Goal: Task Accomplishment & Management: Complete application form

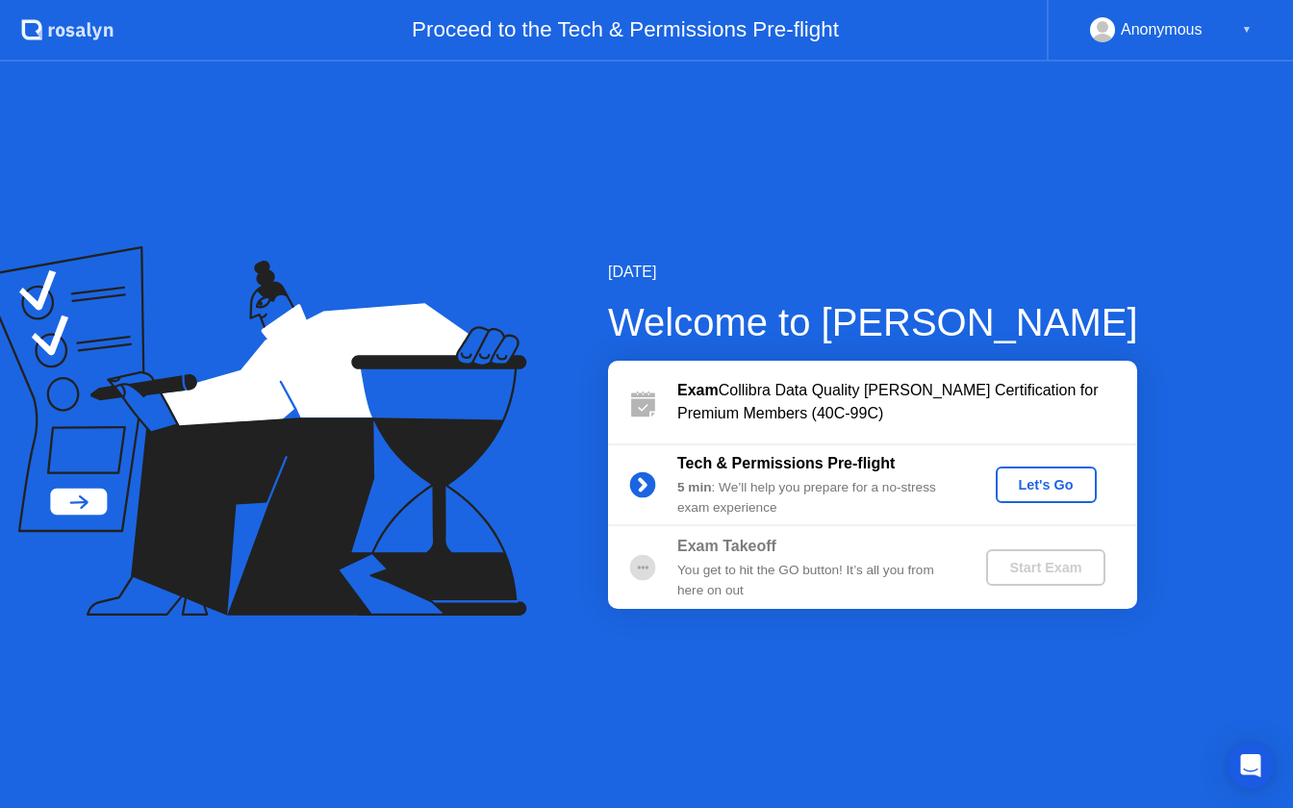
click at [1048, 492] on div "Let's Go" at bounding box center [1047, 484] width 86 height 15
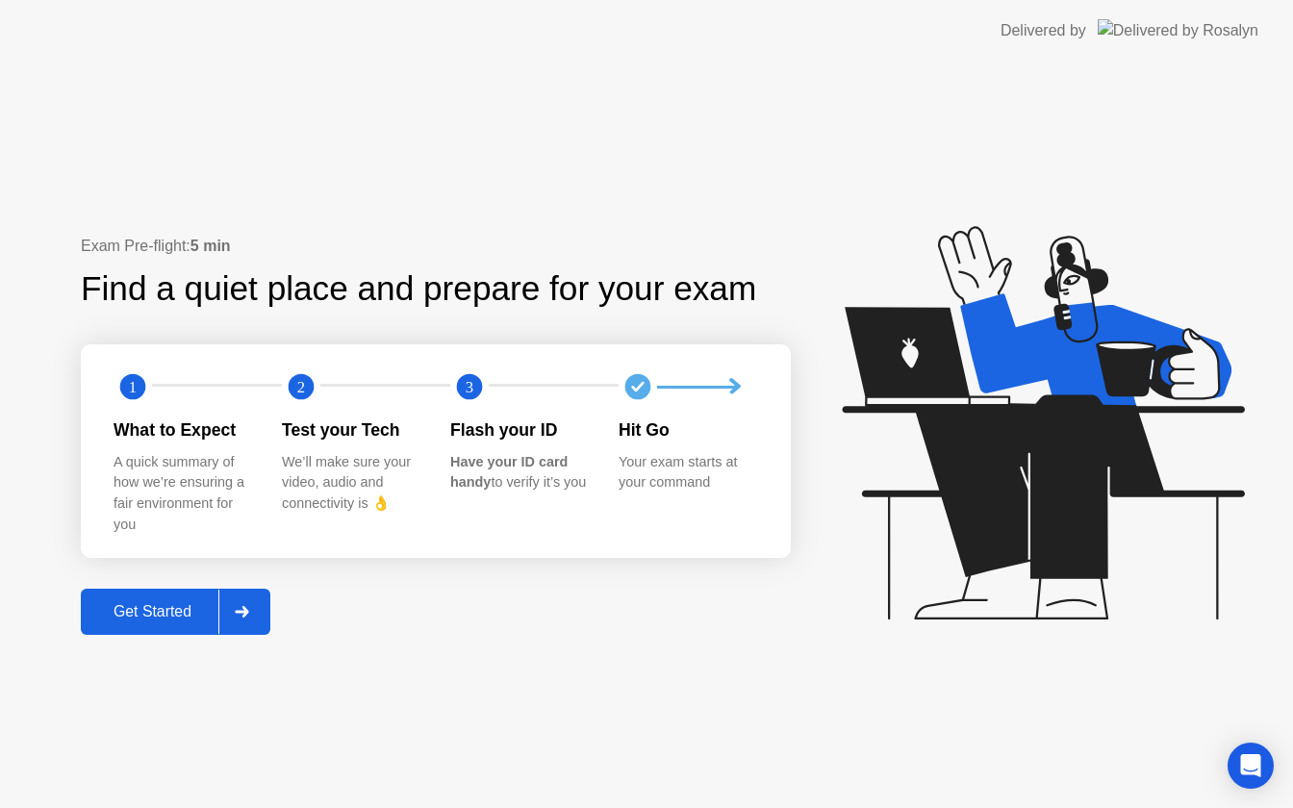
click at [147, 610] on div "Get Started" at bounding box center [153, 611] width 132 height 17
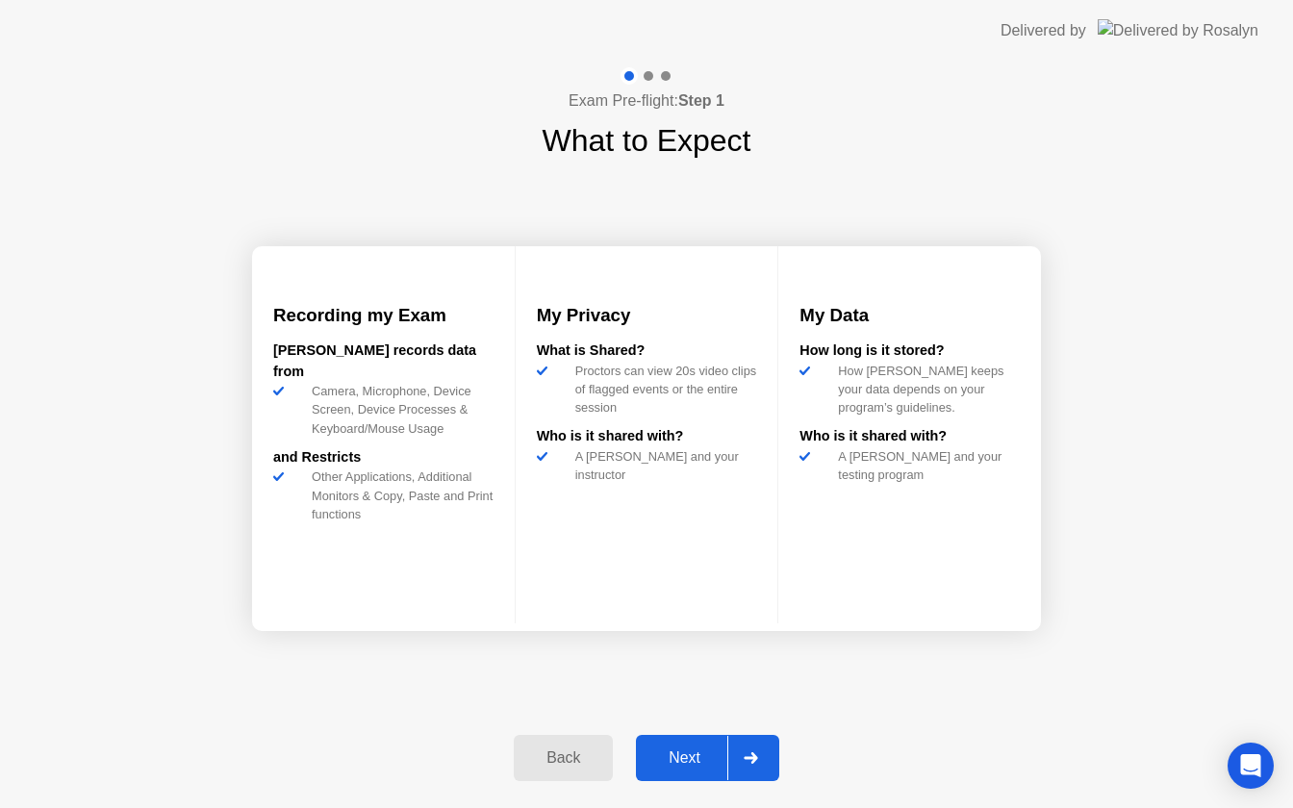
click at [684, 754] on div "Next" at bounding box center [685, 758] width 86 height 17
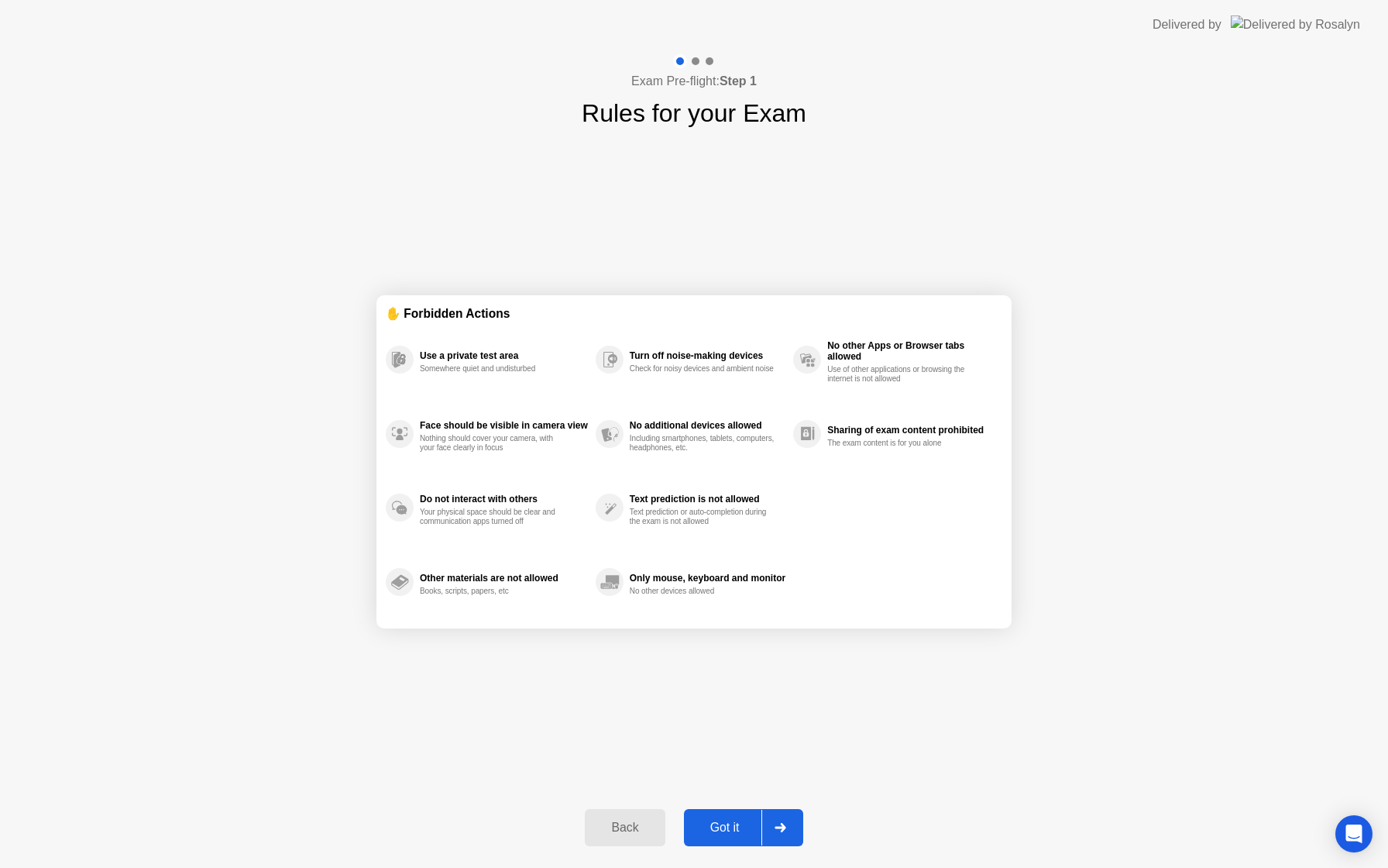
click at [727, 650] on div "Got it" at bounding box center [725, 827] width 72 height 14
select select "**********"
select select "*******"
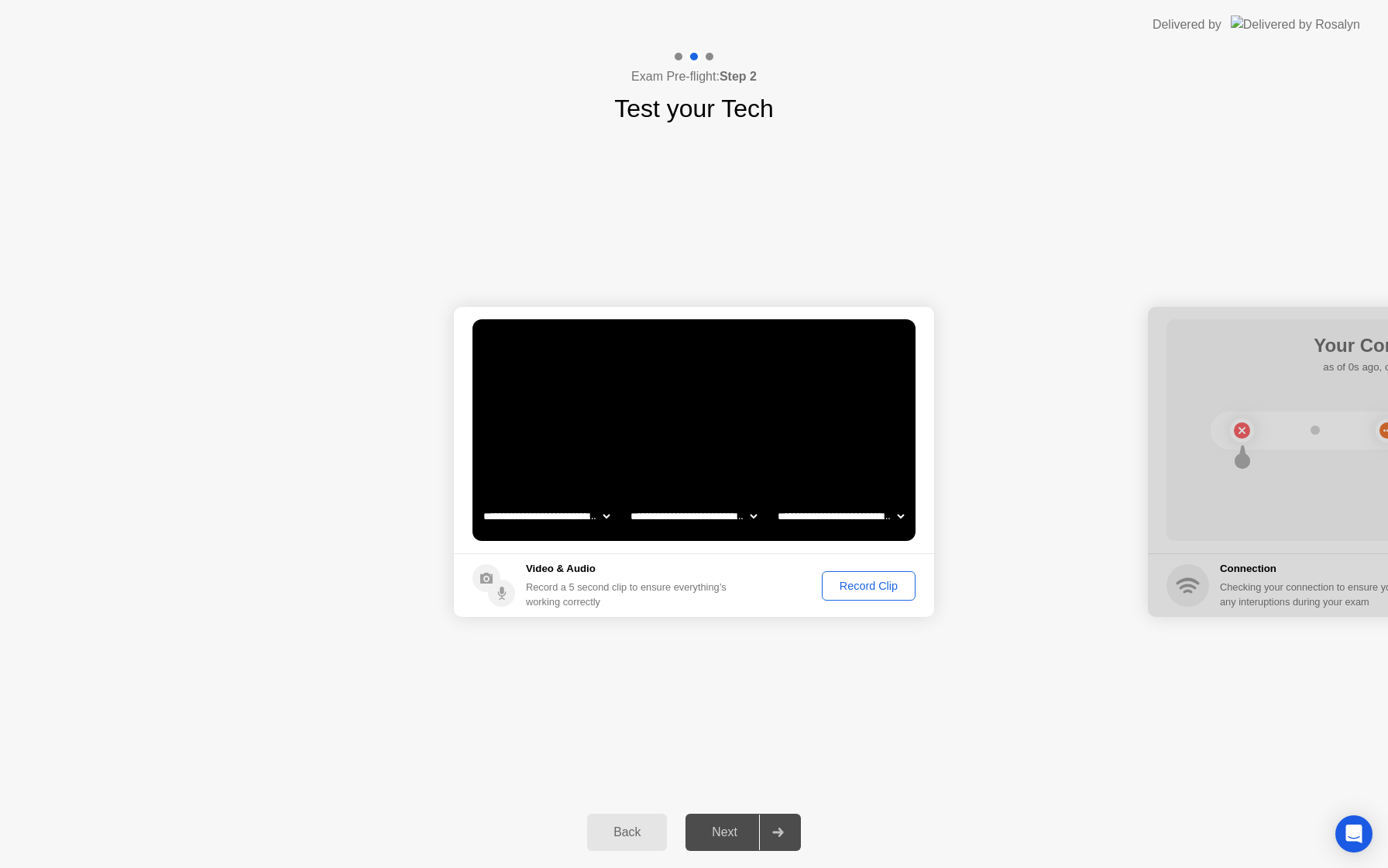
click at [864, 591] on div "Record Clip" at bounding box center [869, 585] width 83 height 12
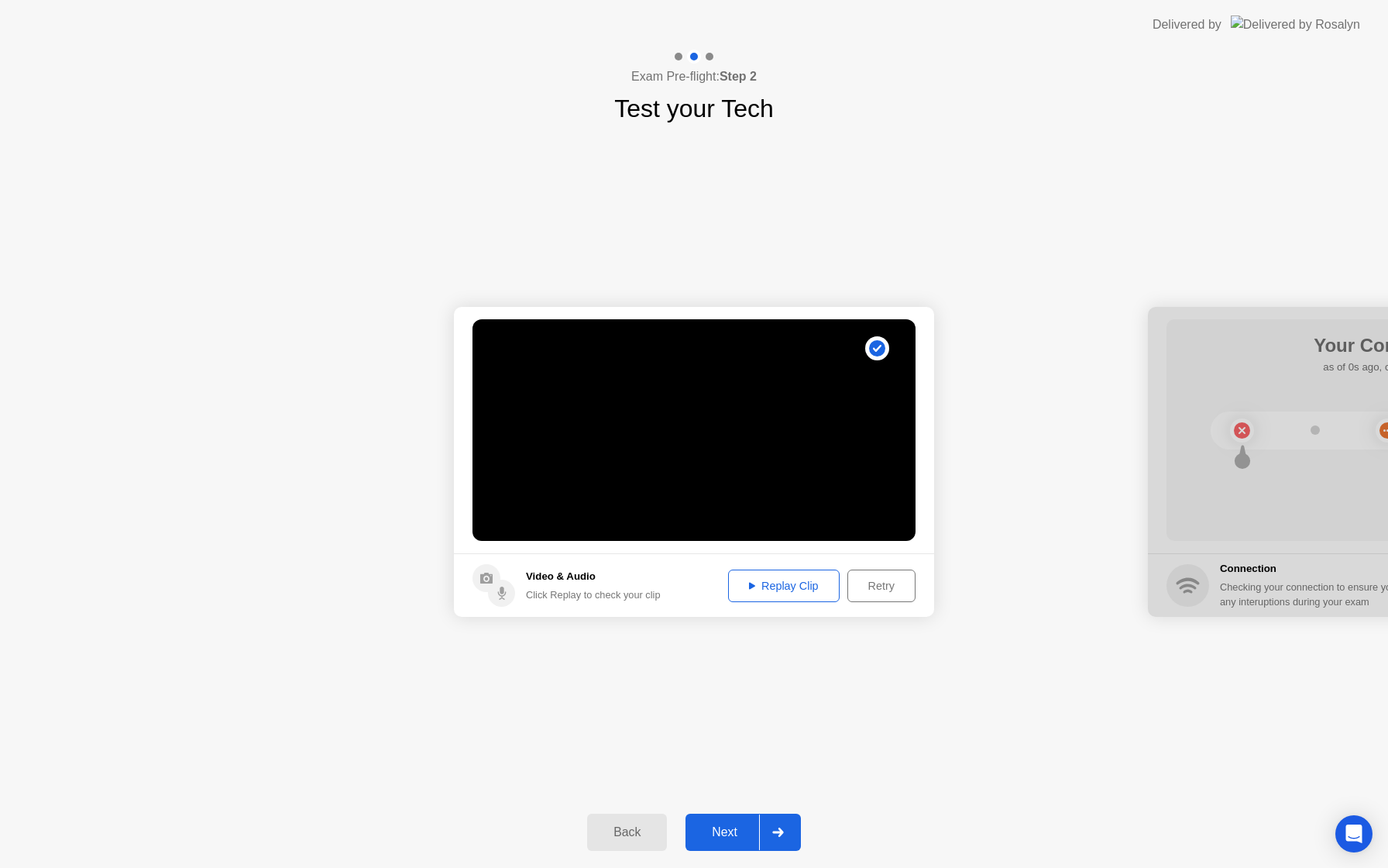
click at [729, 650] on div "Next" at bounding box center [725, 832] width 69 height 14
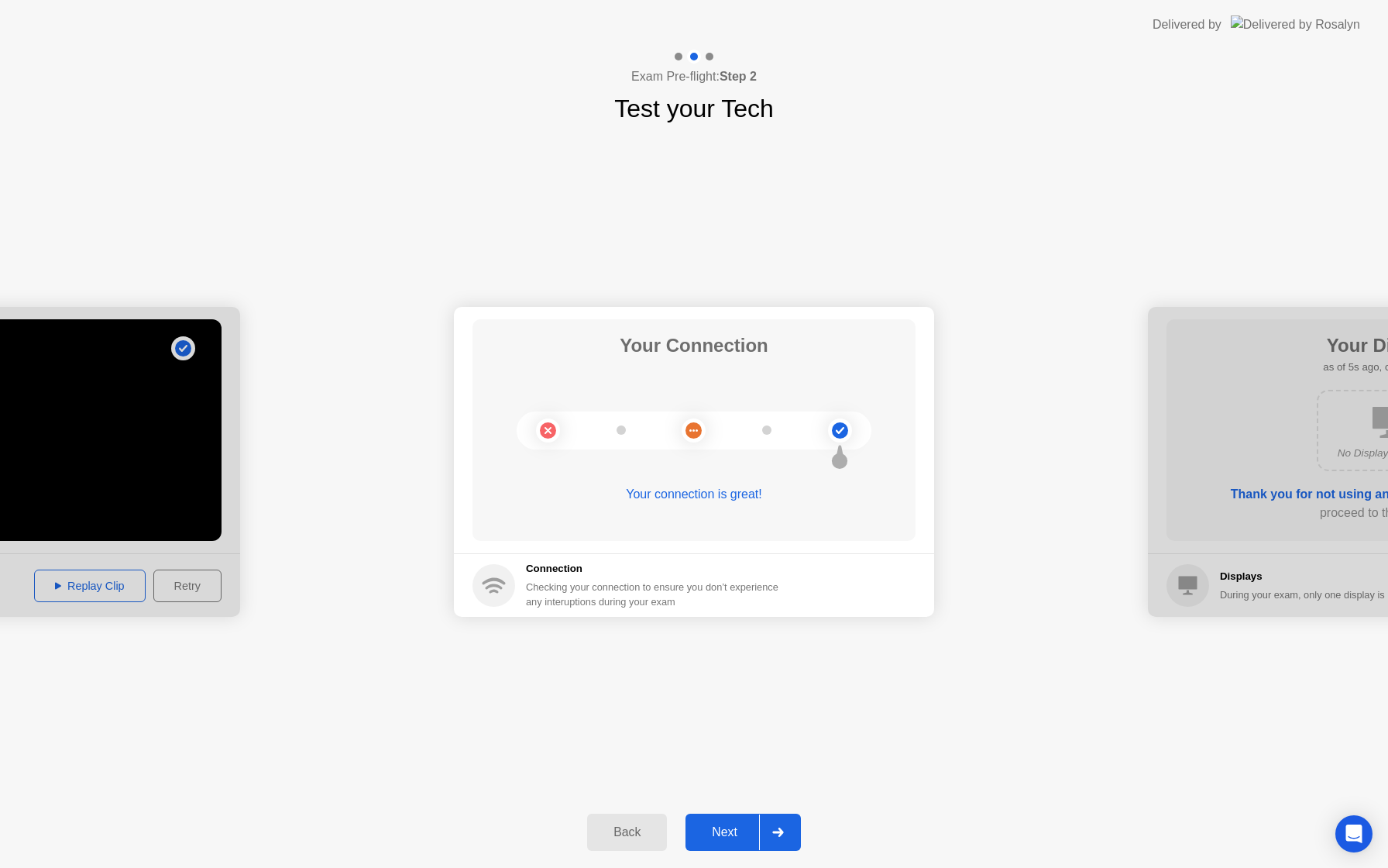
click at [721, 650] on div "Next" at bounding box center [725, 832] width 69 height 14
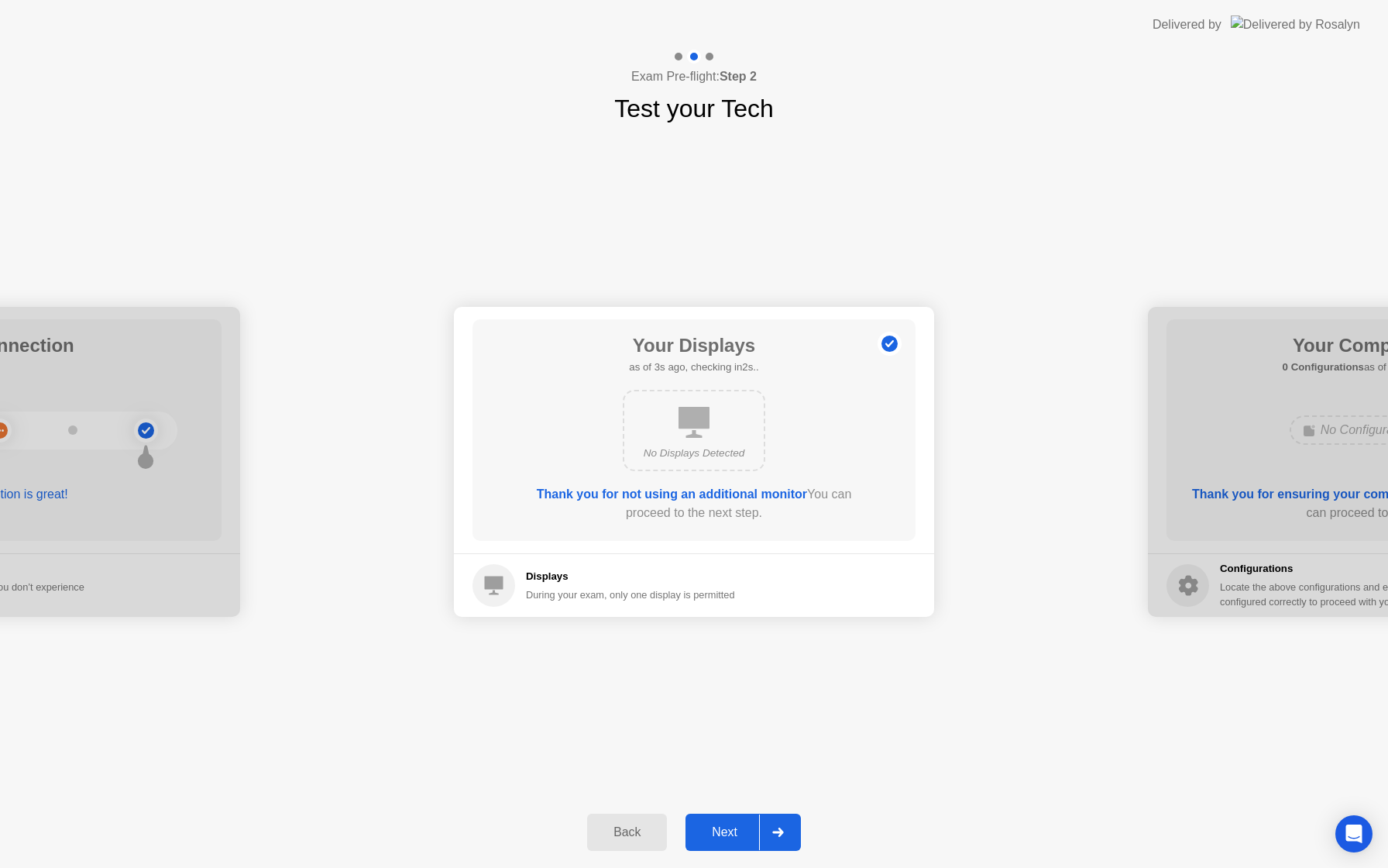
click at [722, 650] on div "Next" at bounding box center [725, 832] width 69 height 14
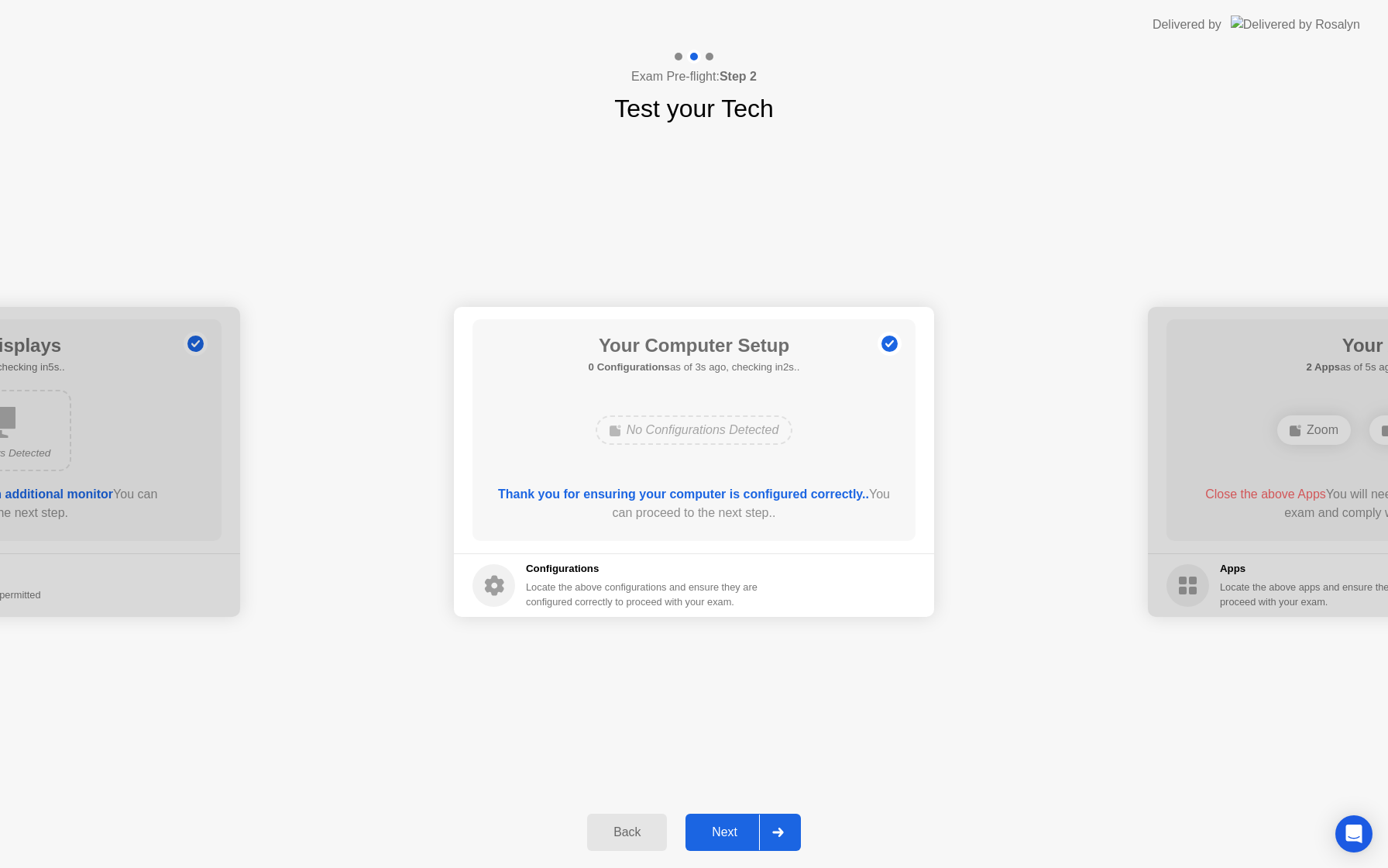
click at [729, 650] on div "Next" at bounding box center [725, 832] width 69 height 14
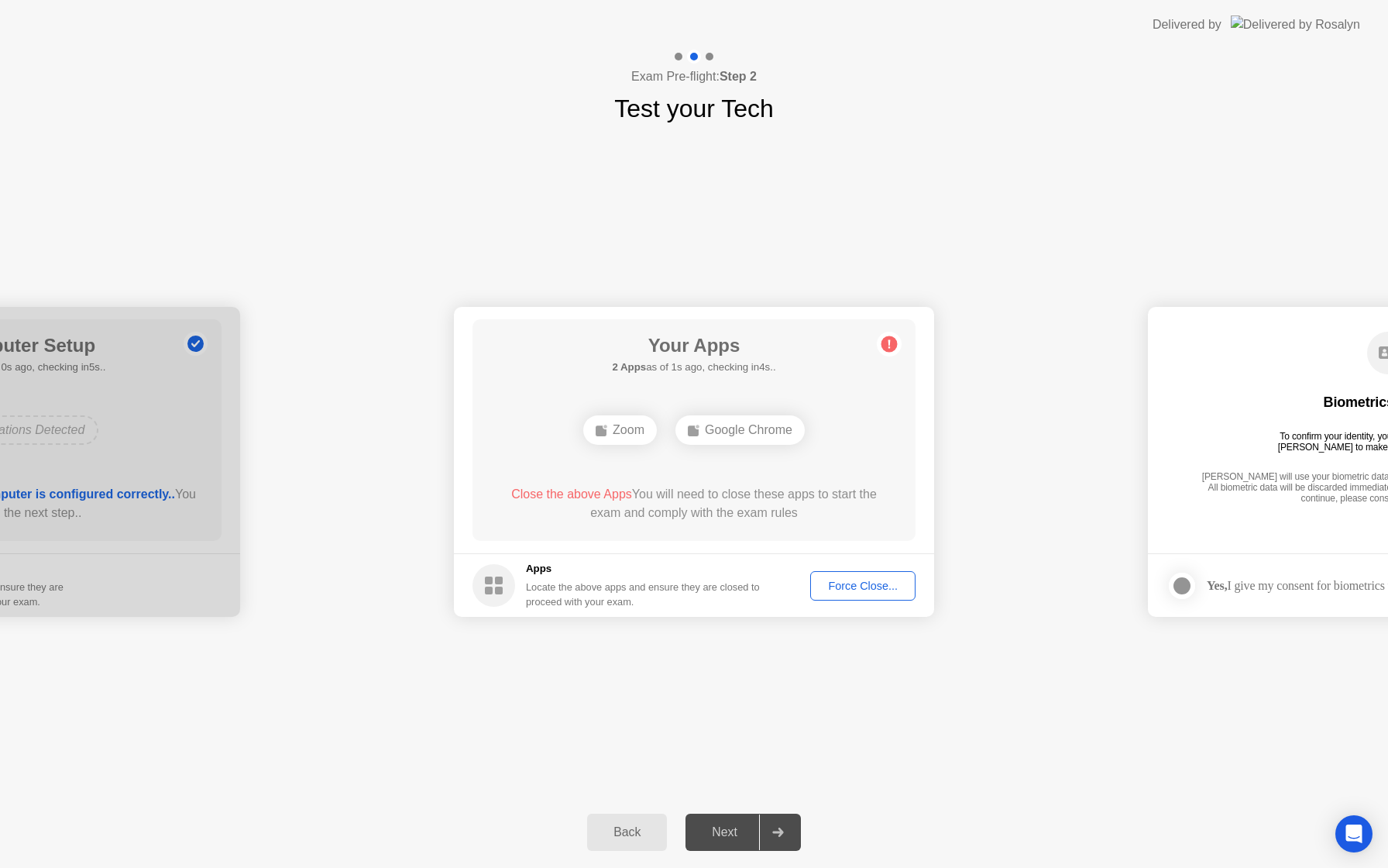
click at [865, 590] on div "Force Close..." at bounding box center [862, 585] width 94 height 12
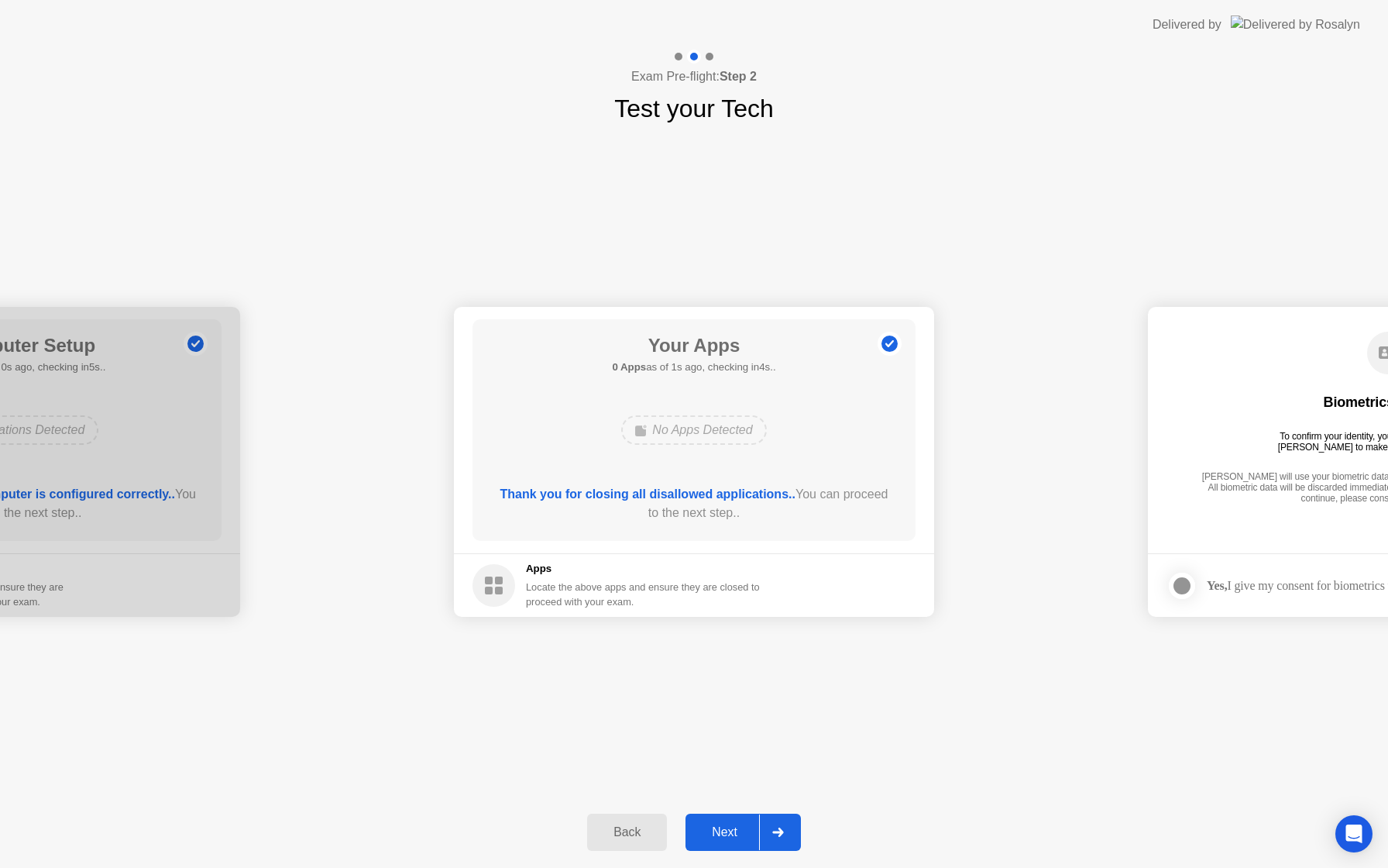
click at [744, 650] on div "Next" at bounding box center [725, 832] width 69 height 14
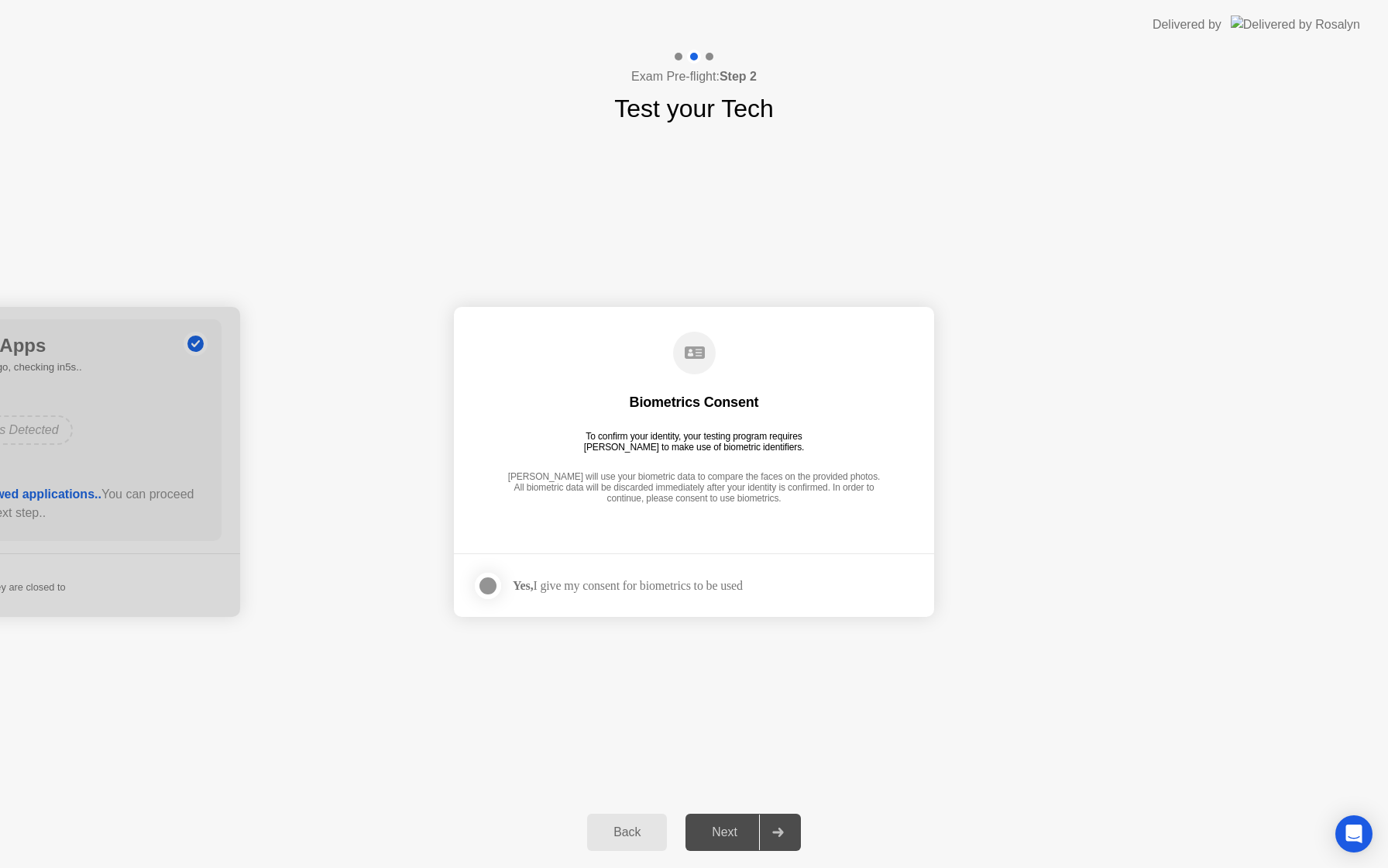
click at [493, 589] on div at bounding box center [488, 585] width 19 height 19
click at [722, 650] on div "Next" at bounding box center [725, 832] width 69 height 14
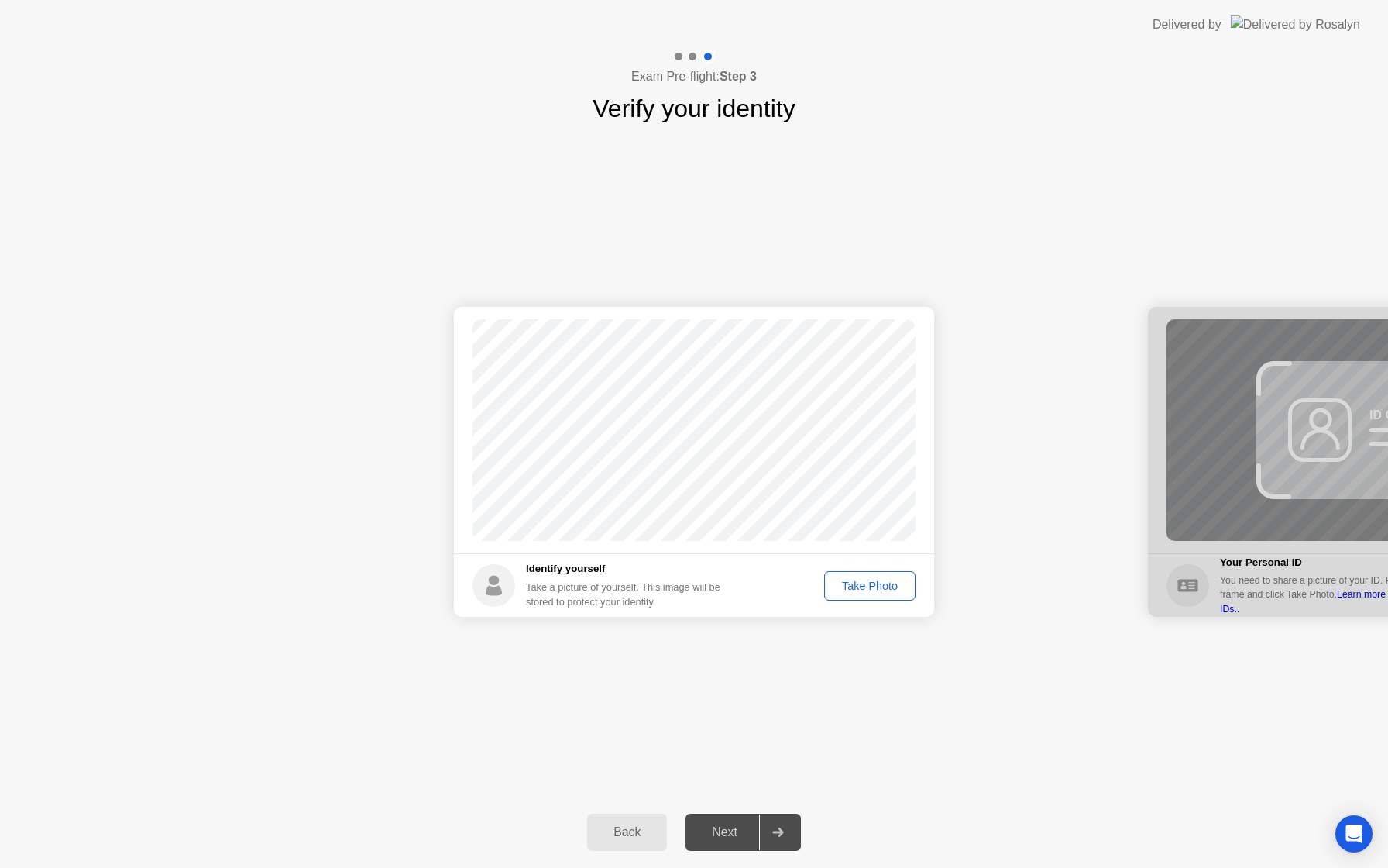
click at [861, 591] on div "Take Photo" at bounding box center [870, 585] width 81 height 12
click at [729, 650] on button "Next" at bounding box center [743, 832] width 115 height 37
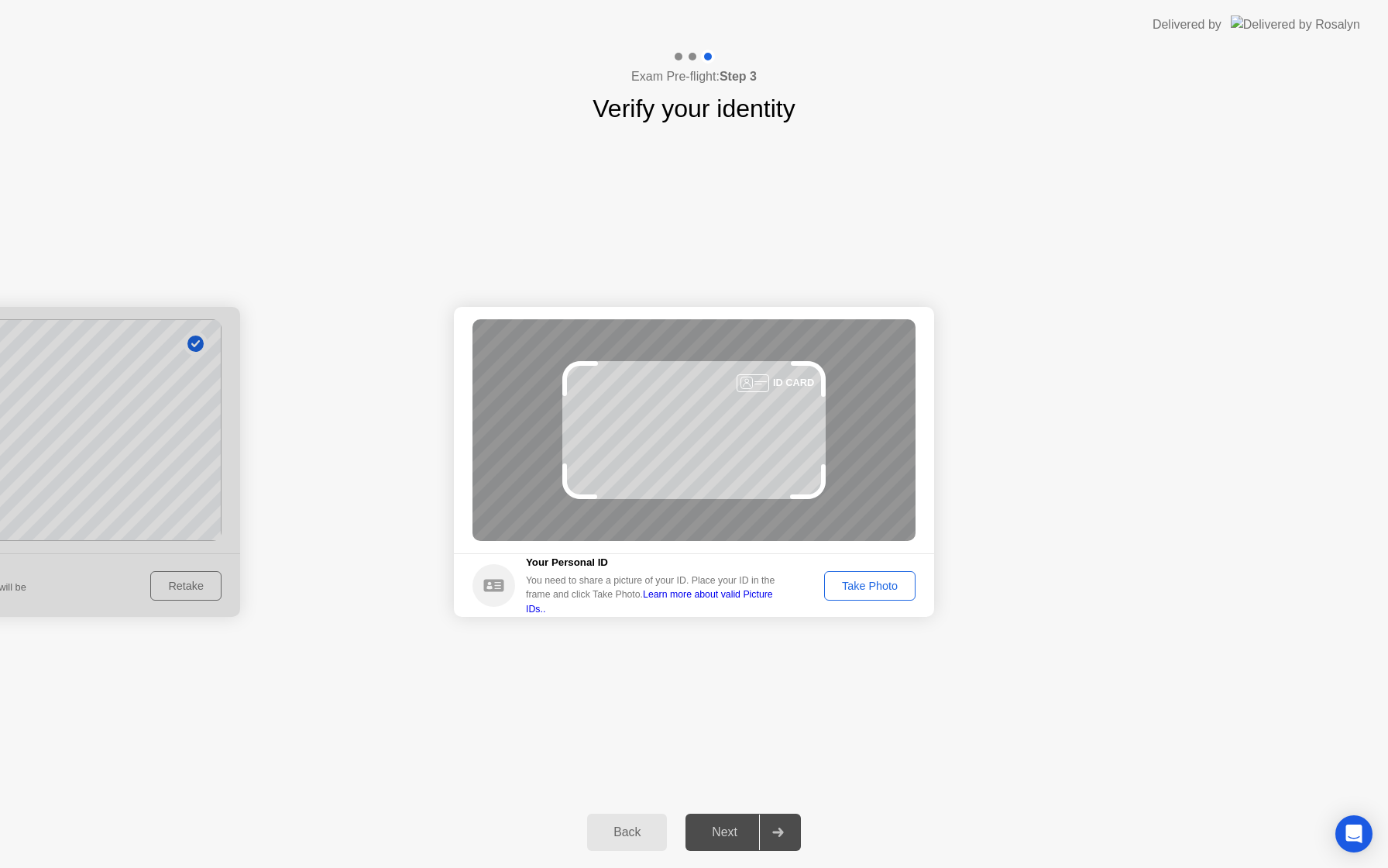
click at [851, 586] on div "Take Photo" at bounding box center [870, 585] width 81 height 12
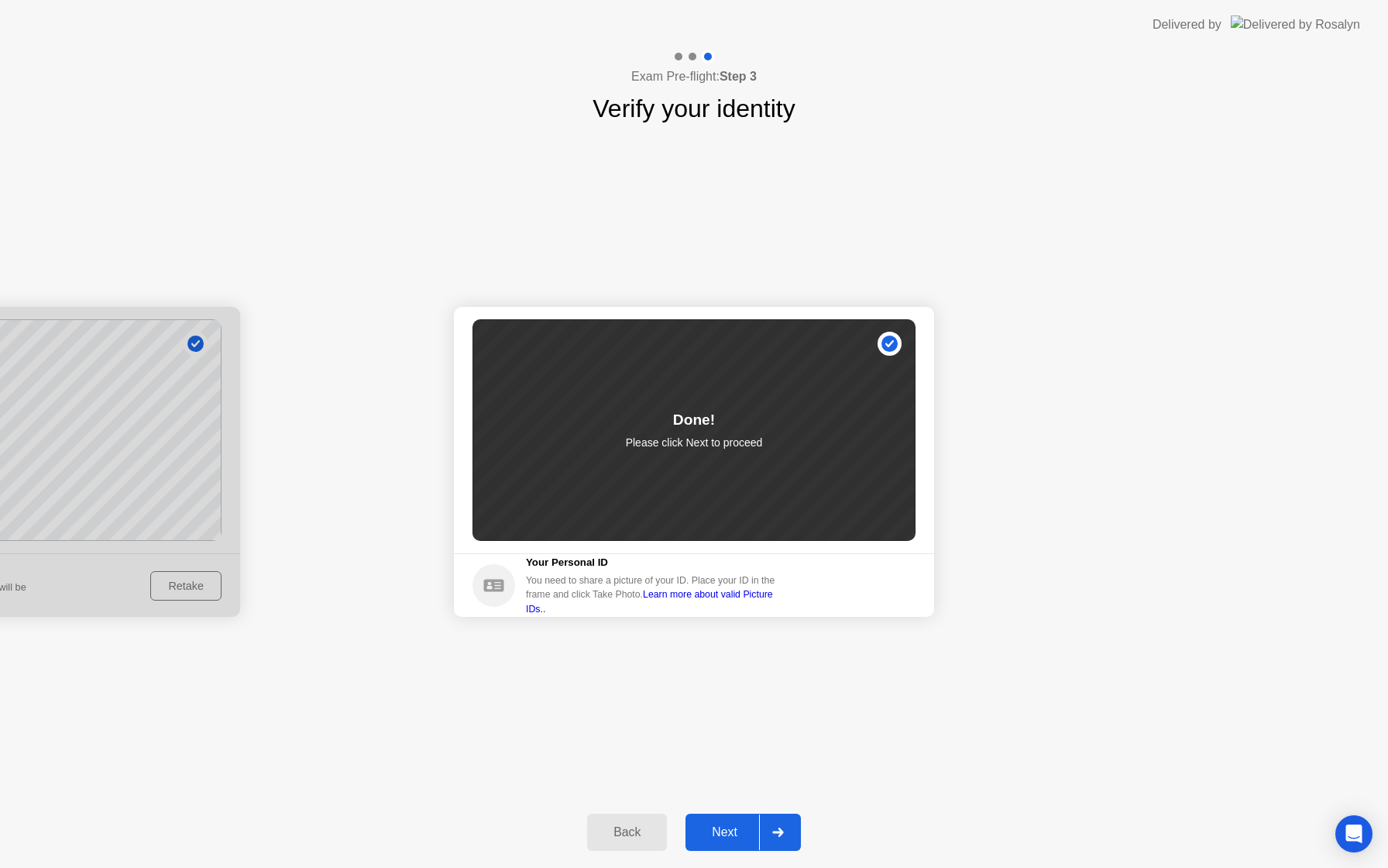
click at [730, 650] on div "Next" at bounding box center [725, 832] width 69 height 14
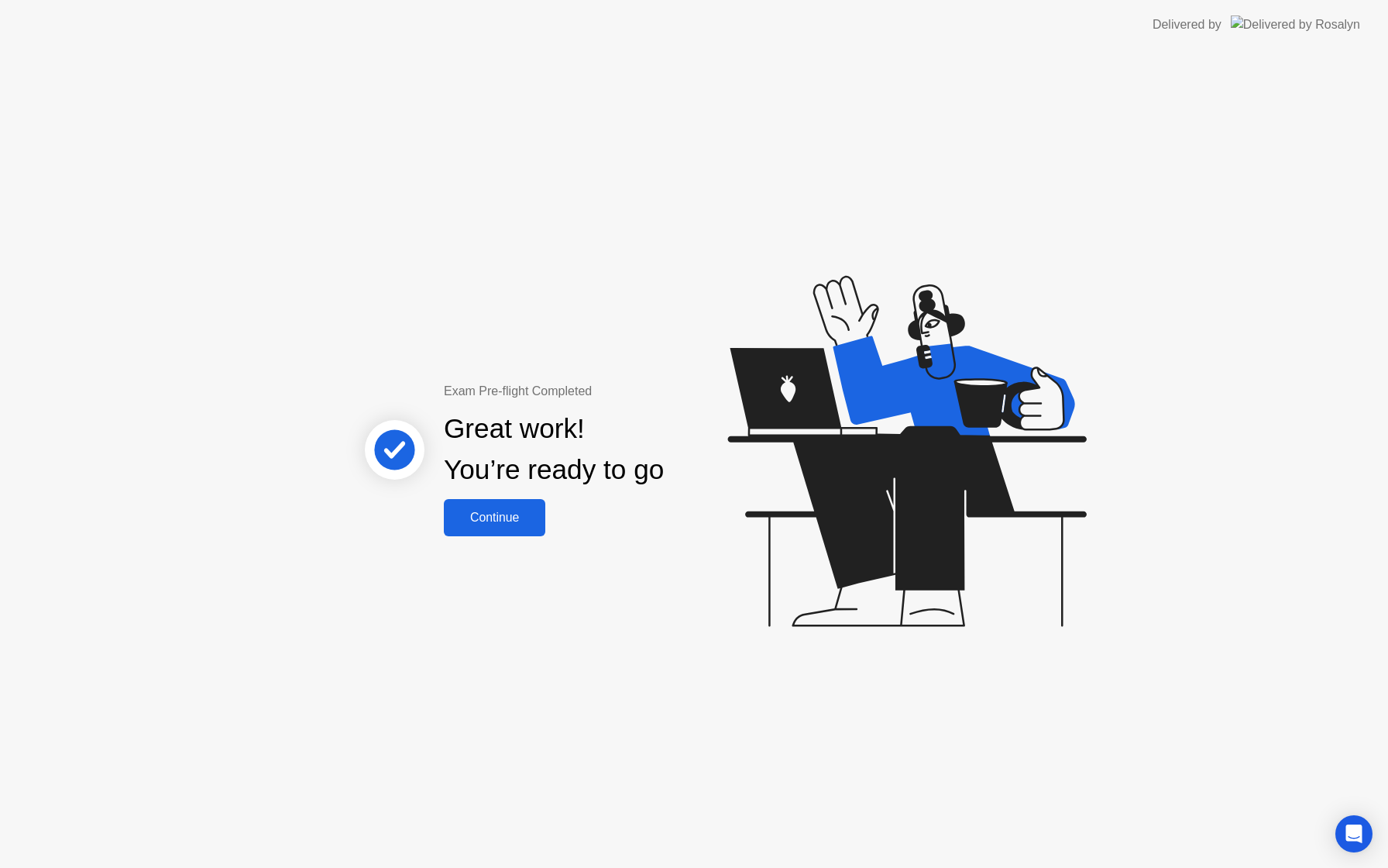
click at [507, 523] on div "Continue" at bounding box center [494, 517] width 93 height 14
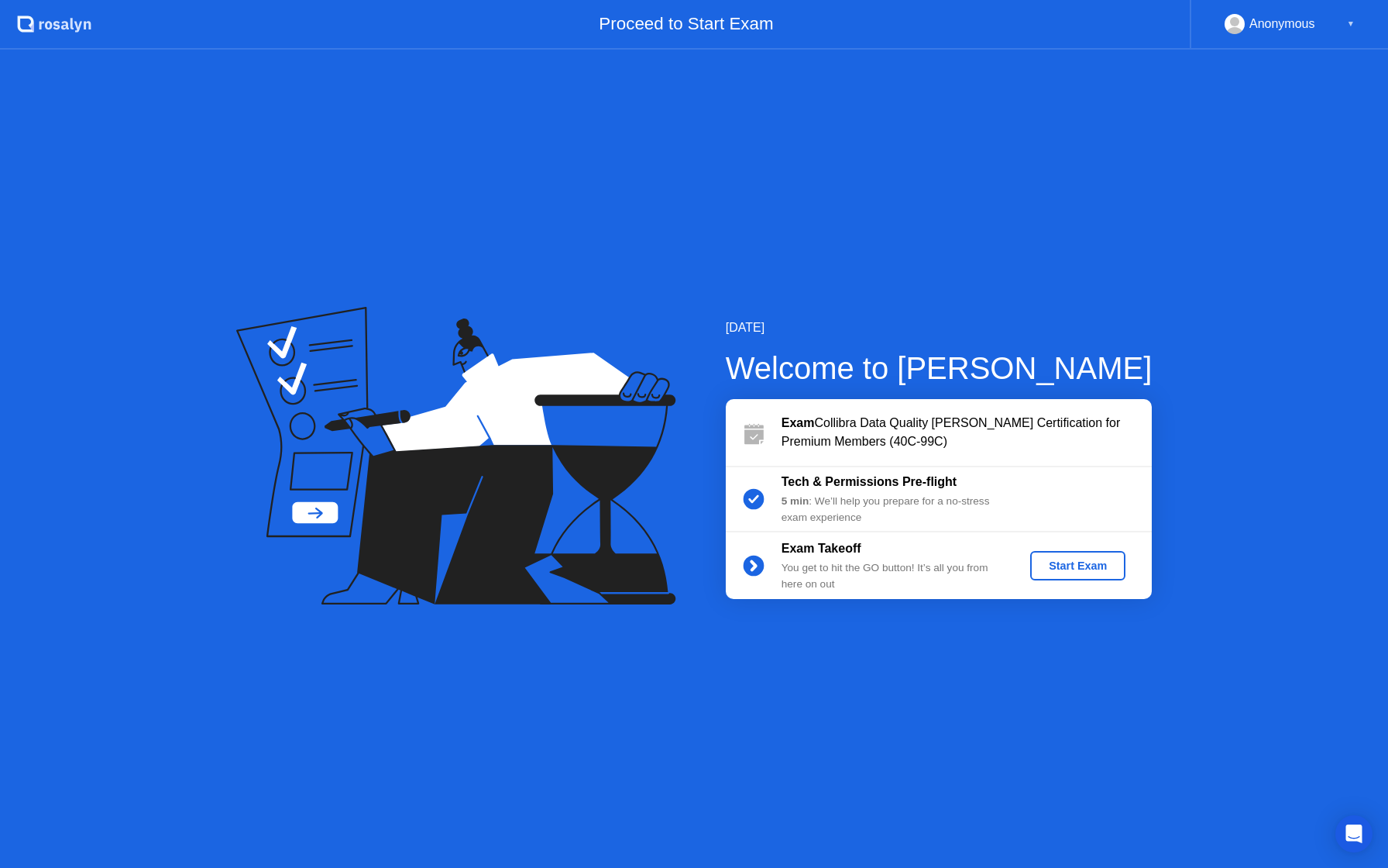
click at [1040, 565] on div "Start Exam" at bounding box center [1077, 565] width 83 height 12
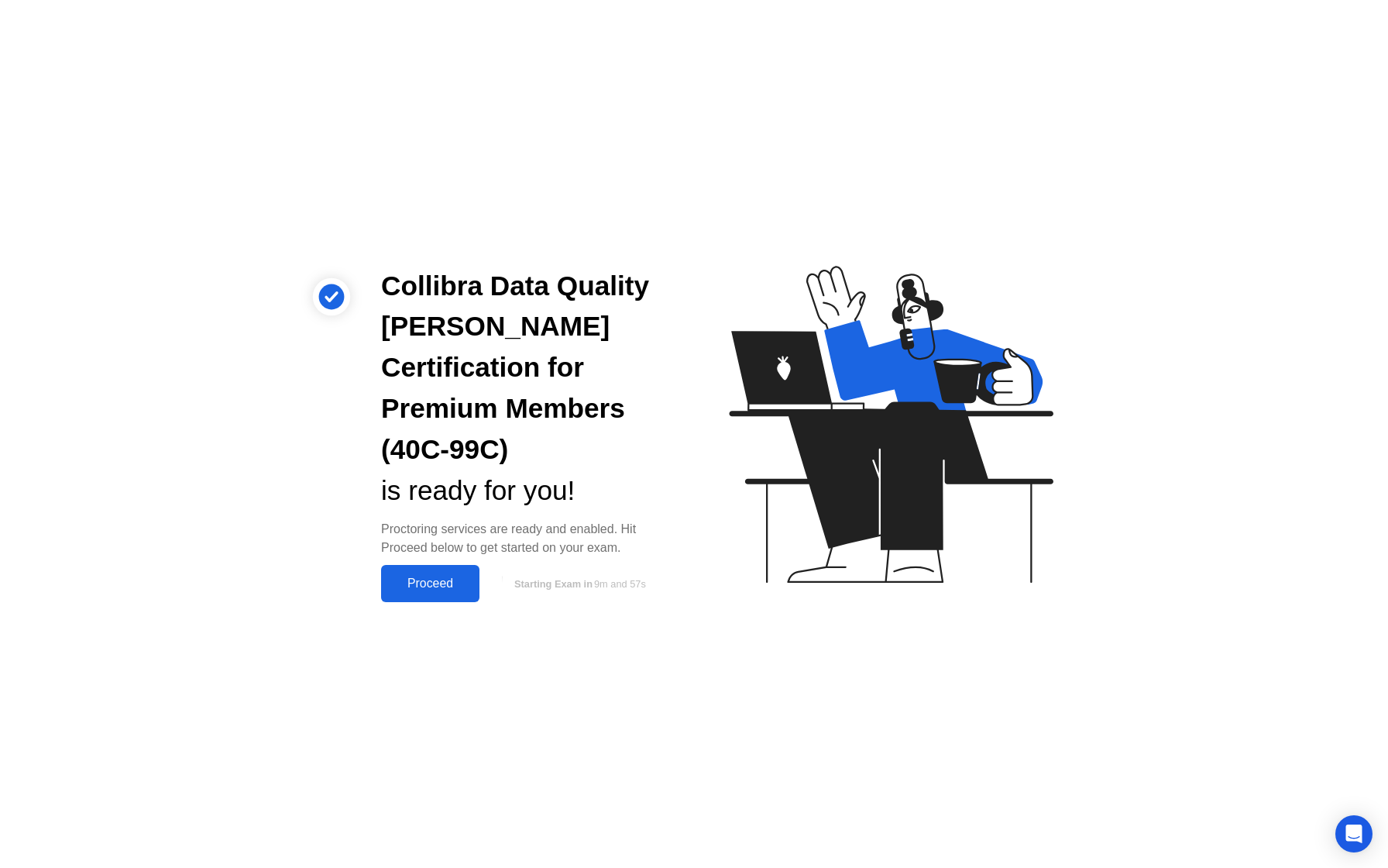
click at [443, 577] on div "Proceed" at bounding box center [430, 583] width 89 height 14
